Goal: Find specific page/section: Find specific page/section

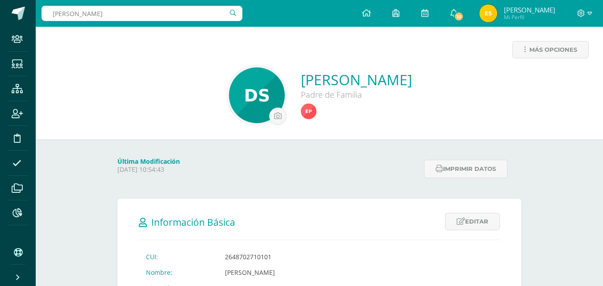
type input "mateo duarte"
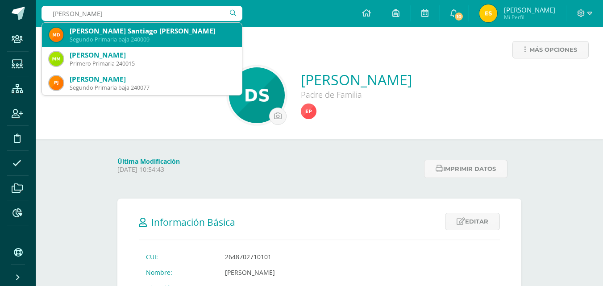
click at [159, 33] on div "[PERSON_NAME] Santiago [PERSON_NAME]" at bounding box center [152, 30] width 165 height 9
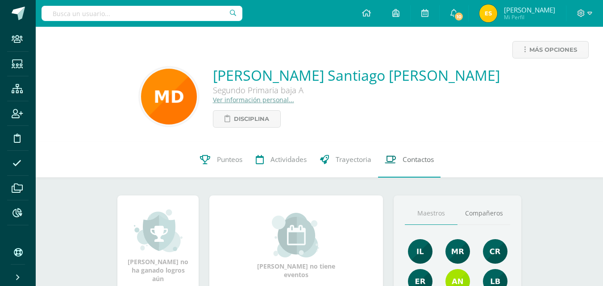
click at [419, 157] on span "Contactos" at bounding box center [418, 159] width 31 height 9
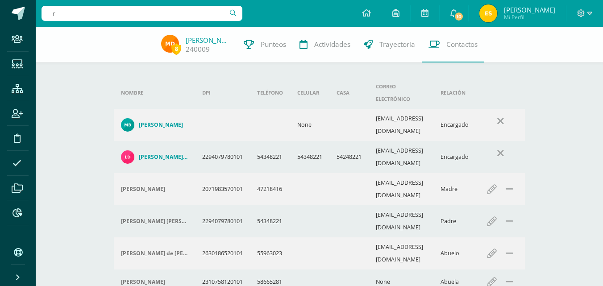
click at [130, 14] on input "r" at bounding box center [142, 13] width 201 height 15
type input "rocio trujillo"
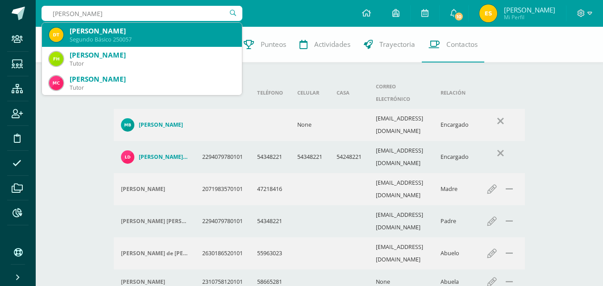
click at [138, 39] on div "Segundo Básico 250057" at bounding box center [152, 40] width 165 height 8
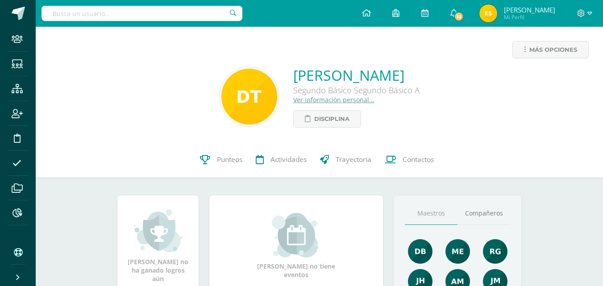
click at [110, 13] on input "text" at bounding box center [142, 13] width 201 height 15
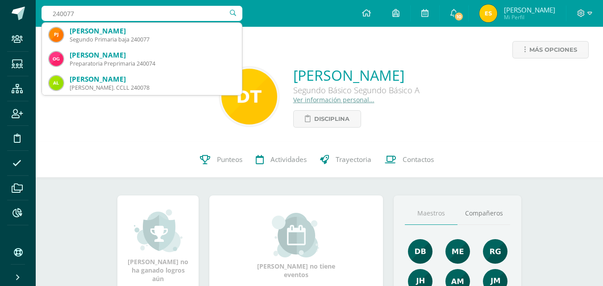
type input "240077"
